Goal: Information Seeking & Learning: Learn about a topic

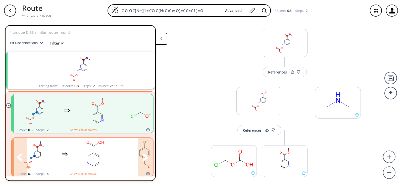
scroll to position [10, 0]
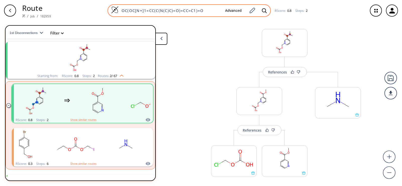
drag, startPoint x: 125, startPoint y: 13, endPoint x: 115, endPoint y: 13, distance: 10.0
click at [115, 13] on div "OC(OC[N+]1=CC(C(N(C)C)=O)=CC=C1)=O Advanced" at bounding box center [189, 10] width 163 height 13
paste input "CN(C)CCC1=CNC2=C1C(OC(C[N+](C)(C)C)=O)=CC=C2.[Cl-]"
type input "CN(C)CCC1=CNC2=C1C(OC(C[N+](C)(C)C)=O)=CC=C2.[Cl-]"
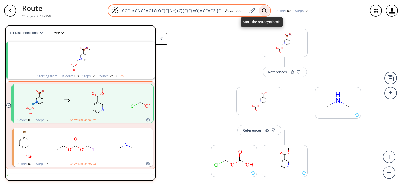
scroll to position [0, 0]
click at [263, 11] on icon at bounding box center [264, 10] width 5 height 5
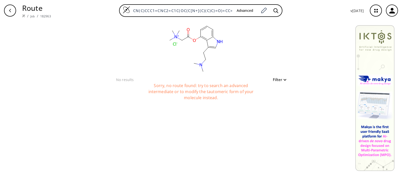
scroll to position [0, 11]
drag, startPoint x: 133, startPoint y: 11, endPoint x: 261, endPoint y: 19, distance: 128.1
click at [261, 19] on div "Route / Job / 182963 CN(C)CCC1=CNC2=C1C(OC(C[N+](C)(C)C)=O)=CC=C2.[Cl-] Advance…" at bounding box center [201, 10] width 402 height 21
paste input "CN(C)CCC1=CNC2=C1C(OC(CN(C)C)=O)=CC=C2"
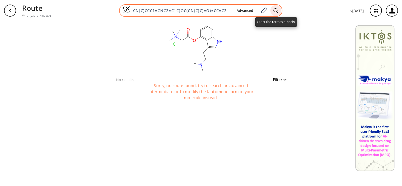
type input "CN(C)CCC1=CNC2=C1C(OC(CN(C)C)=O)=CC=C2"
click at [276, 11] on icon at bounding box center [275, 10] width 5 height 5
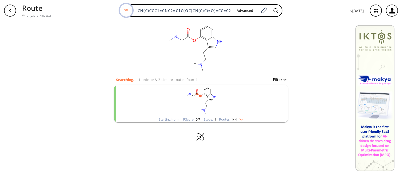
click at [201, 89] on rect "clusters" at bounding box center [201, 100] width 131 height 31
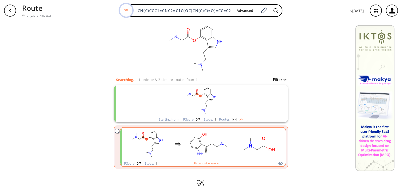
click at [200, 143] on ellipse "clusters" at bounding box center [202, 144] width 4 height 4
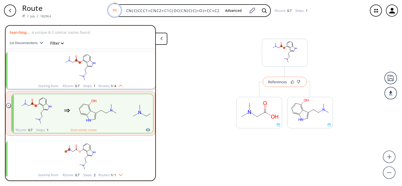
click at [272, 87] on button "References" at bounding box center [285, 82] width 44 height 10
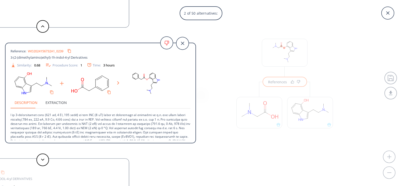
scroll to position [7, 0]
